Goal: Transaction & Acquisition: Purchase product/service

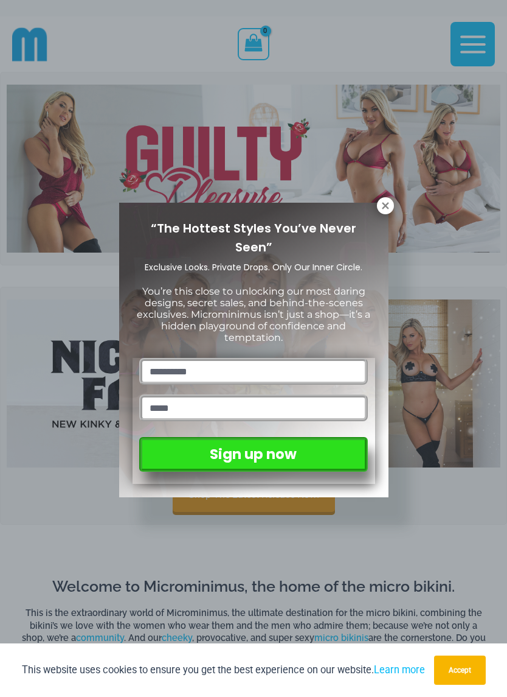
click at [382, 207] on icon at bounding box center [385, 205] width 11 height 11
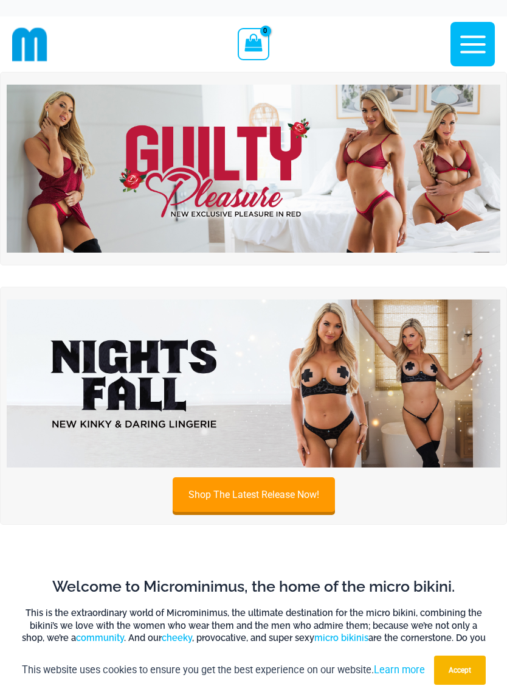
click at [111, 383] on img at bounding box center [254, 383] width 494 height 168
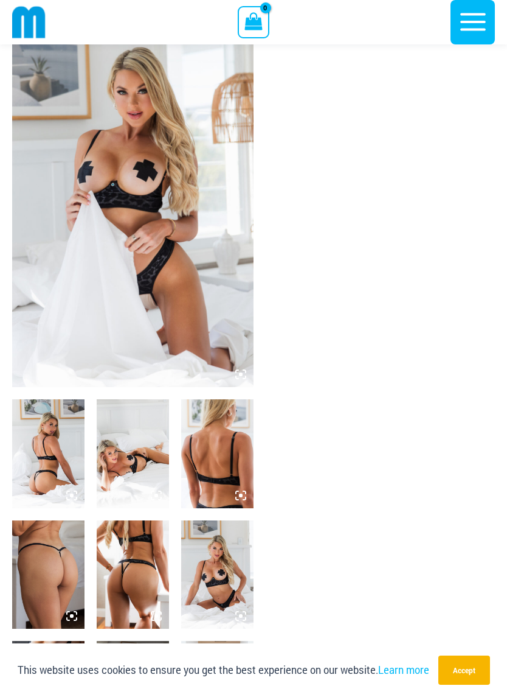
scroll to position [68, 0]
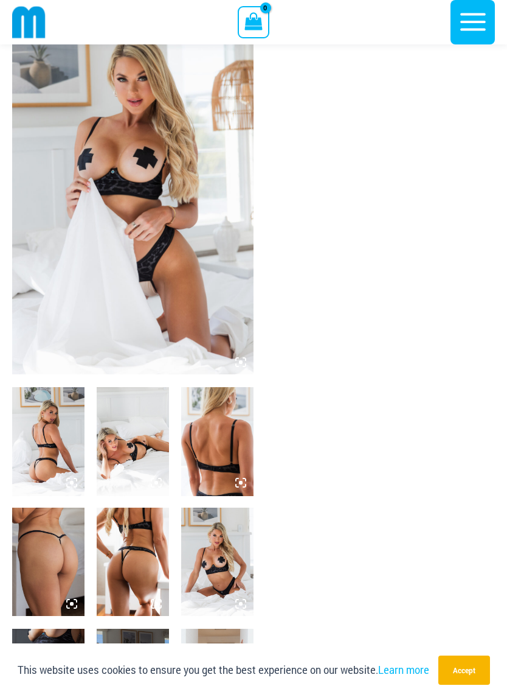
click at [46, 455] on img at bounding box center [48, 441] width 72 height 108
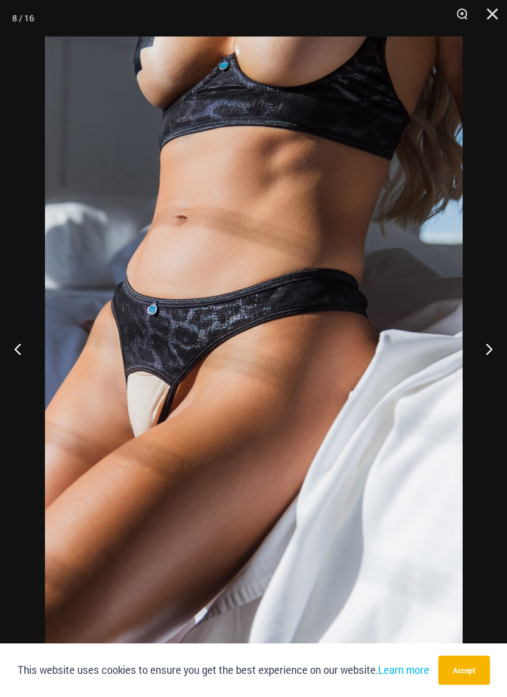
click at [99, 479] on img at bounding box center [254, 350] width 418 height 627
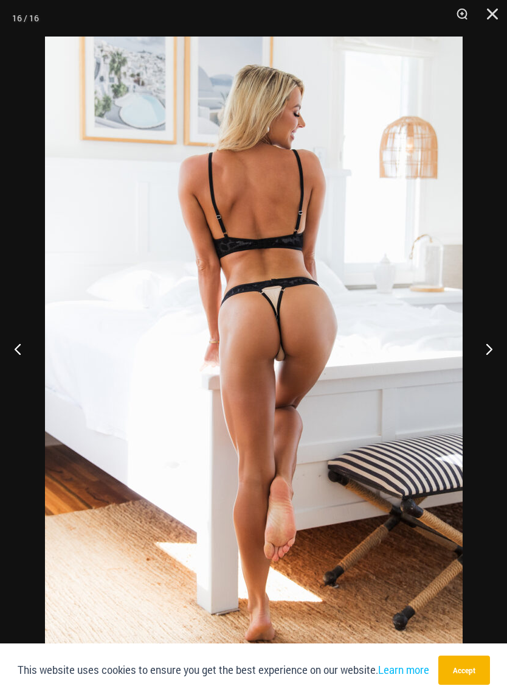
click at [487, 12] on button "Close" at bounding box center [488, 18] width 30 height 37
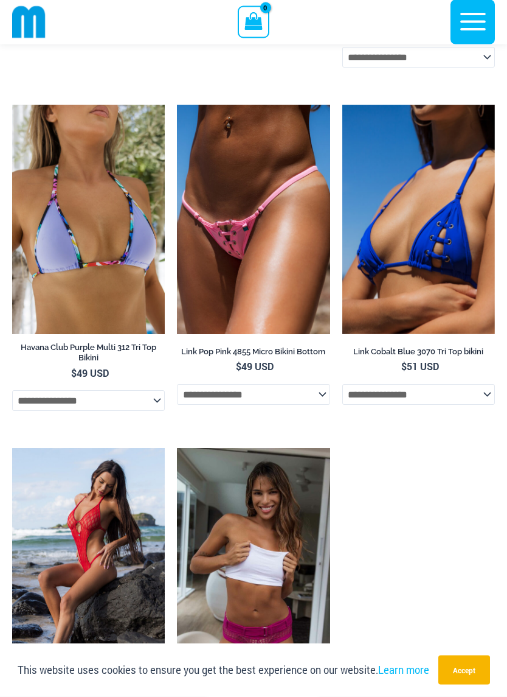
scroll to position [4852, 0]
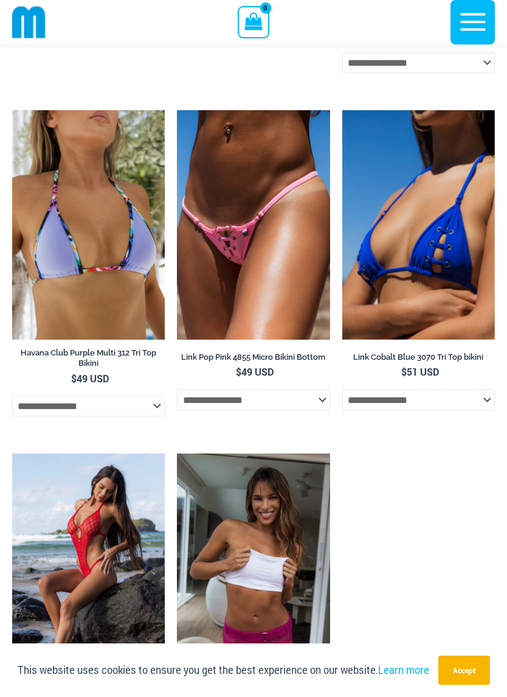
click at [12, 110] on img at bounding box center [12, 110] width 0 height 0
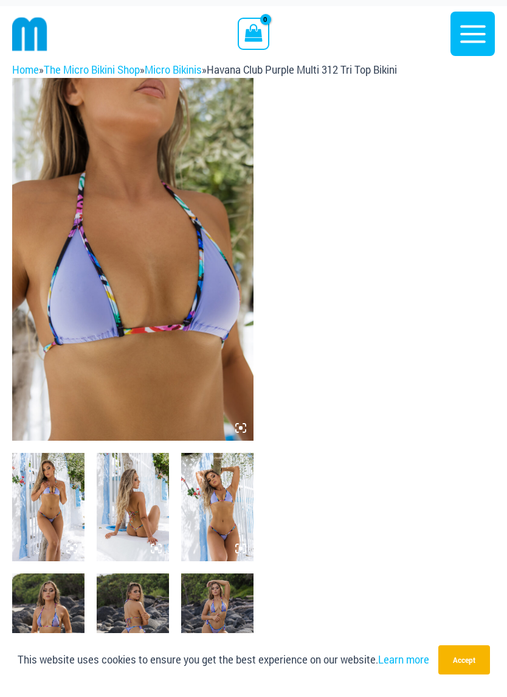
click at [130, 475] on img at bounding box center [133, 517] width 72 height 108
